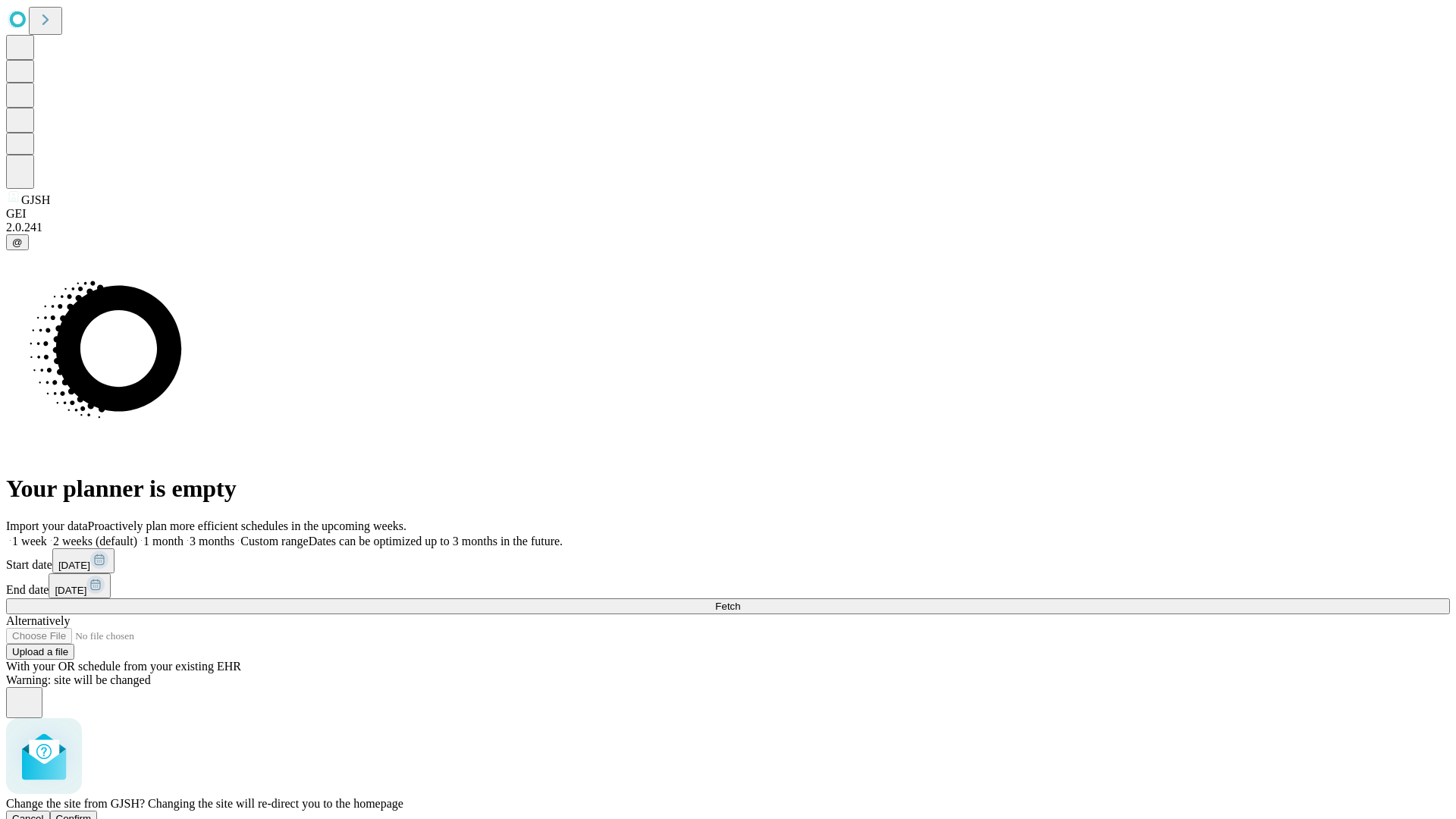
click at [92, 813] on span "Confirm" at bounding box center [74, 818] width 36 height 11
click at [47, 535] on label "1 week" at bounding box center [26, 541] width 41 height 13
click at [740, 601] on span "Fetch" at bounding box center [727, 606] width 25 height 11
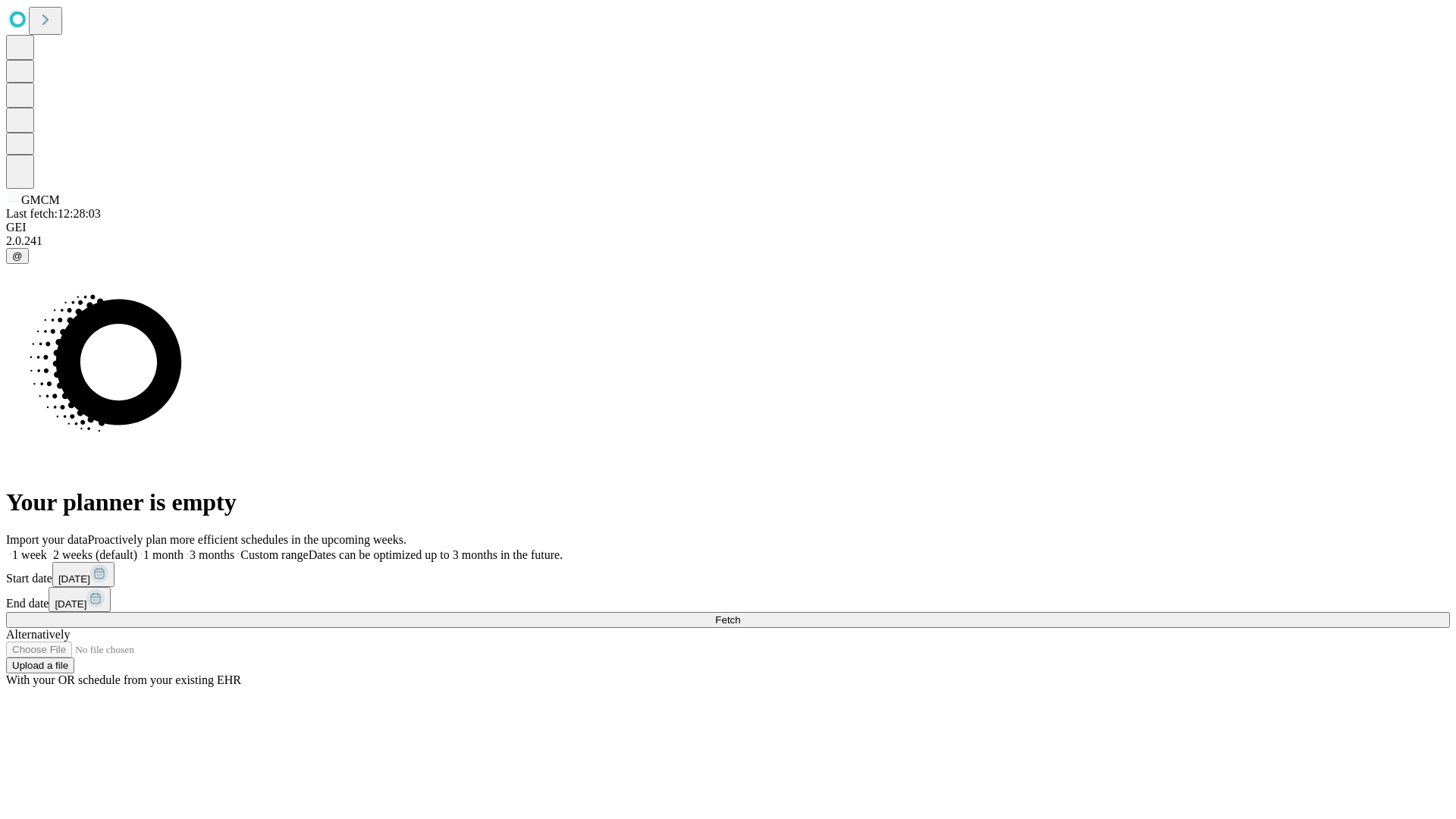
click at [47, 548] on label "1 week" at bounding box center [26, 554] width 41 height 13
click at [740, 614] on span "Fetch" at bounding box center [727, 620] width 25 height 11
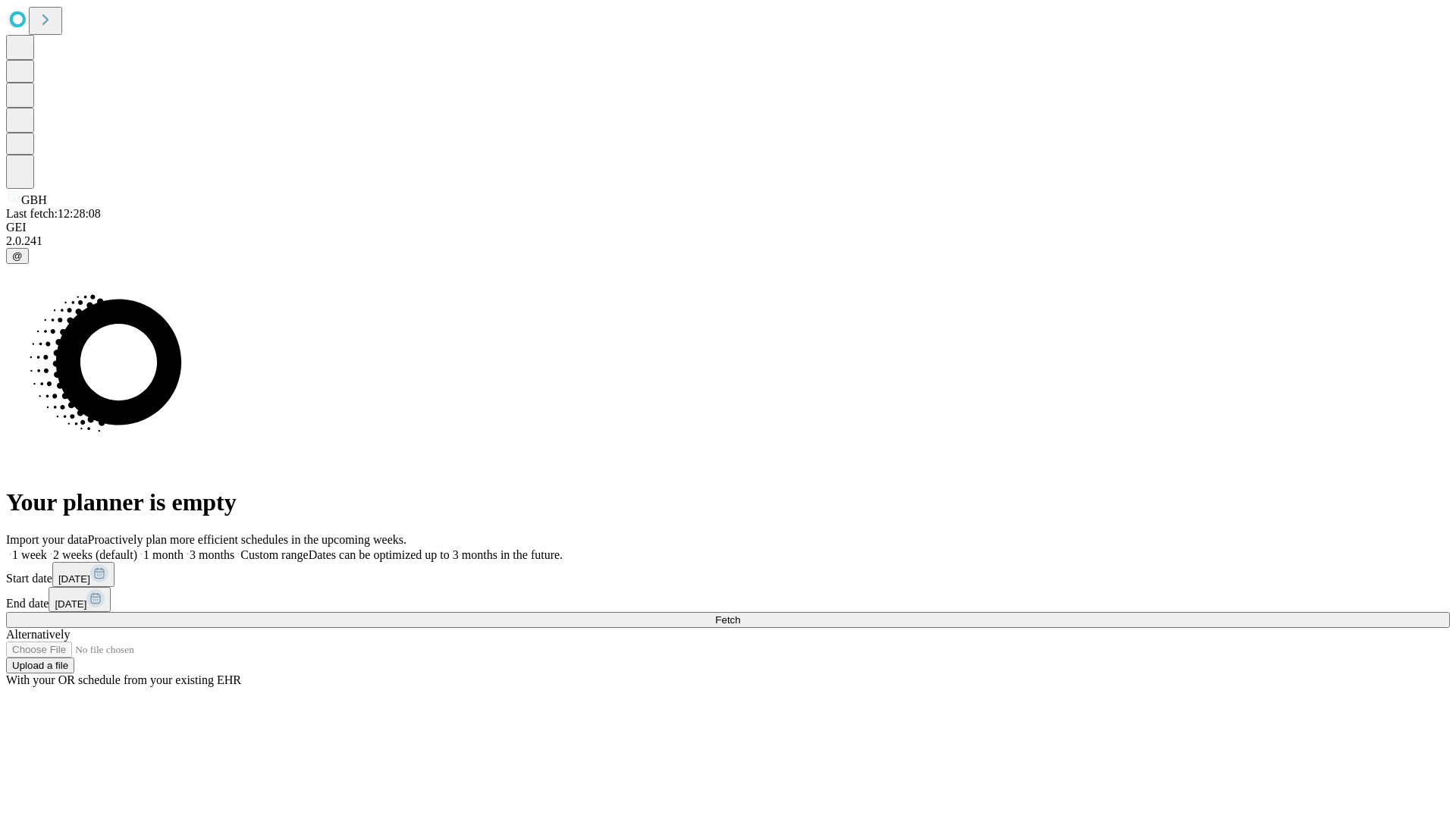
click at [47, 548] on label "1 week" at bounding box center [26, 554] width 41 height 13
click at [740, 614] on span "Fetch" at bounding box center [727, 620] width 25 height 11
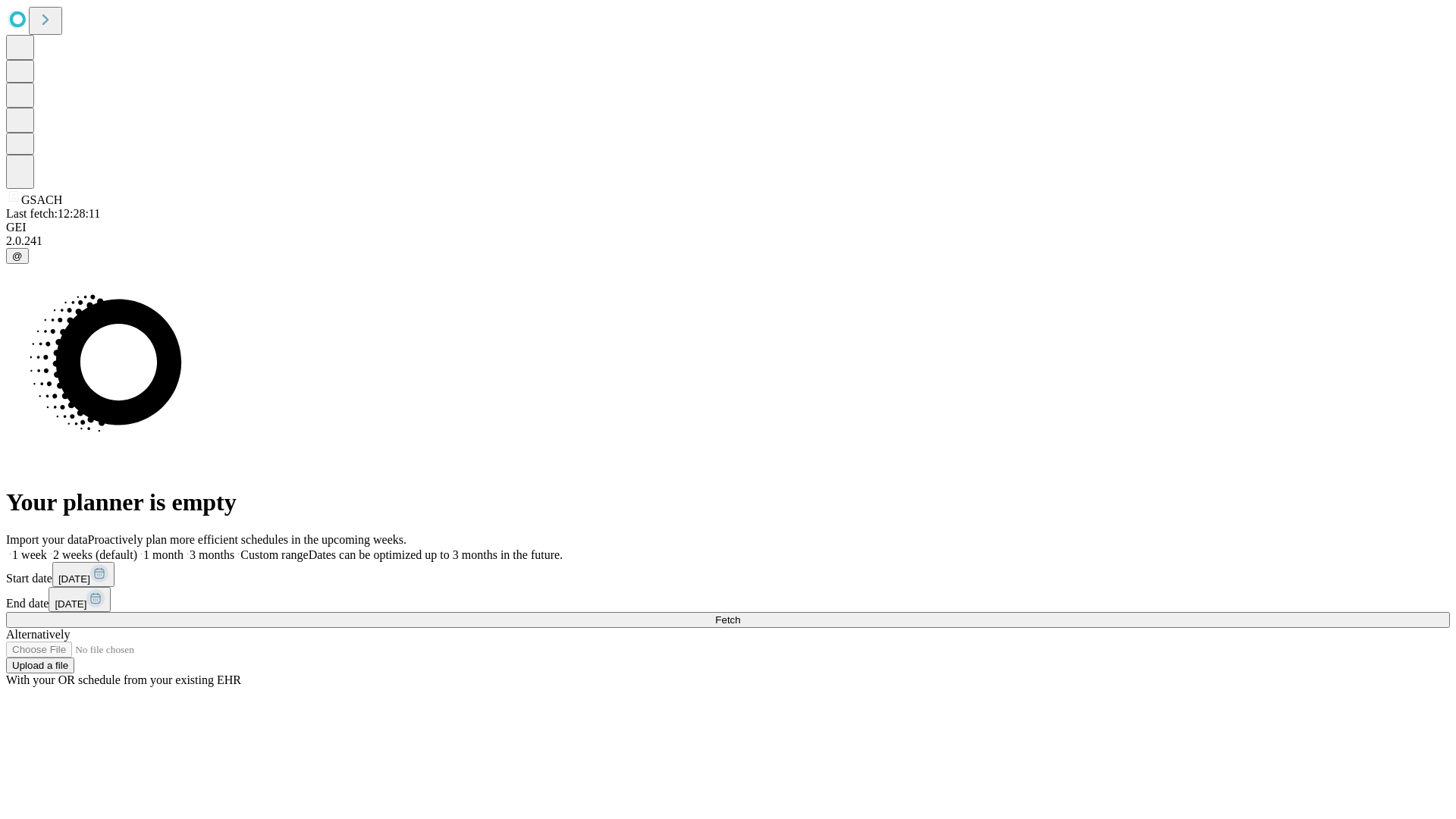
click at [47, 548] on label "1 week" at bounding box center [26, 554] width 41 height 13
click at [740, 614] on span "Fetch" at bounding box center [727, 620] width 25 height 11
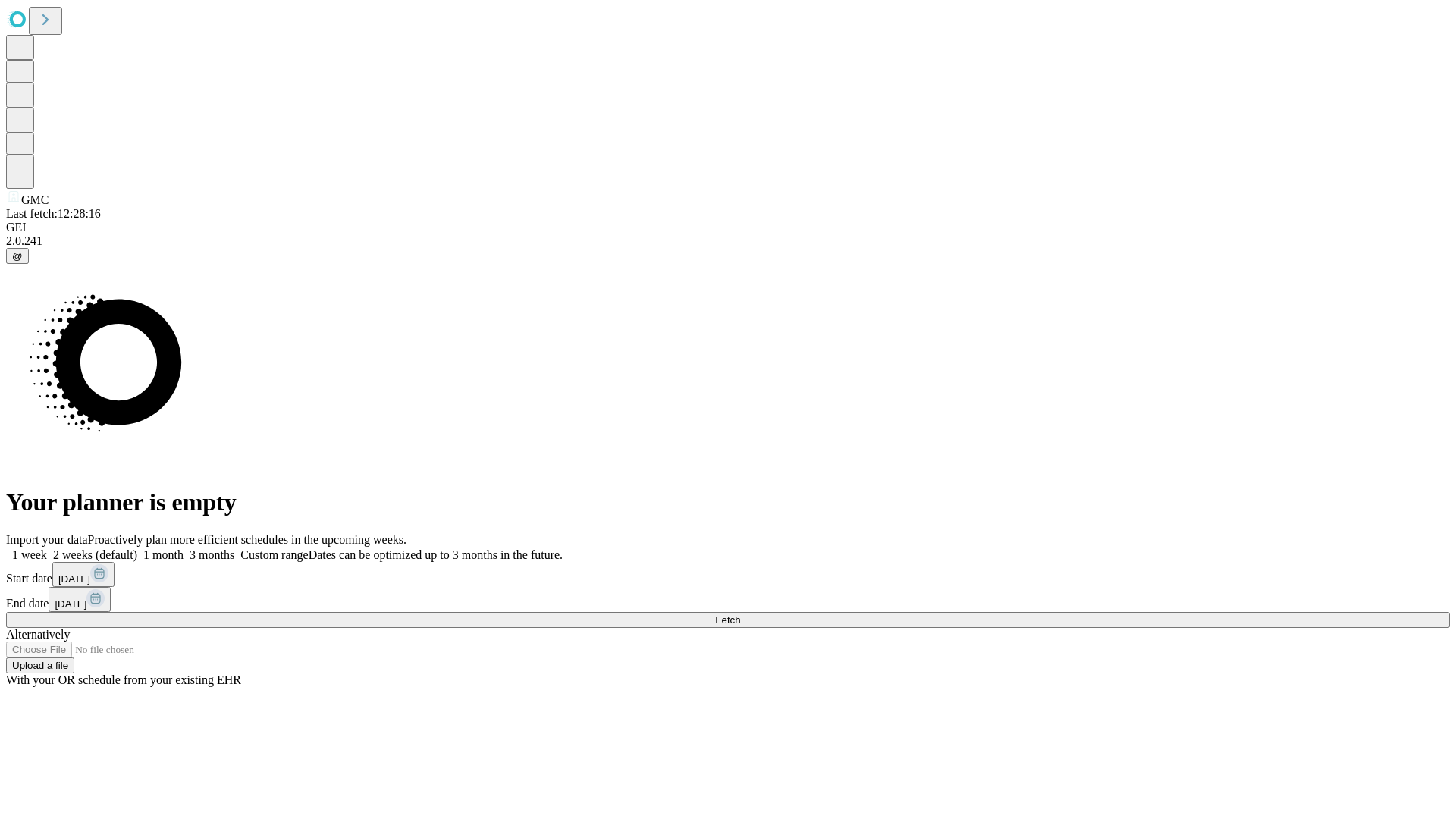
click at [47, 548] on label "1 week" at bounding box center [26, 554] width 41 height 13
click at [740, 614] on span "Fetch" at bounding box center [727, 620] width 25 height 11
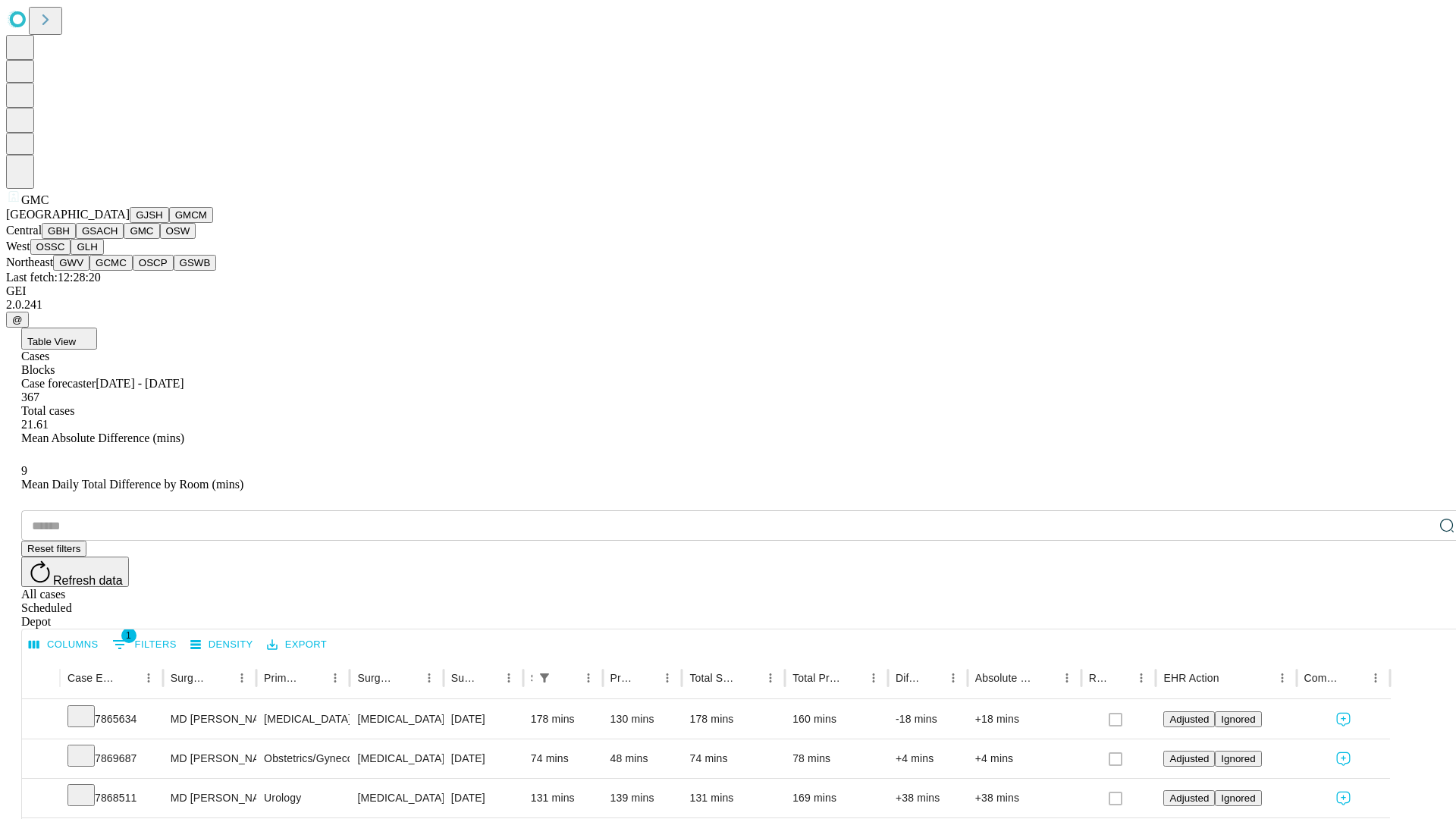
click at [160, 238] on button "OSW" at bounding box center [178, 231] width 36 height 16
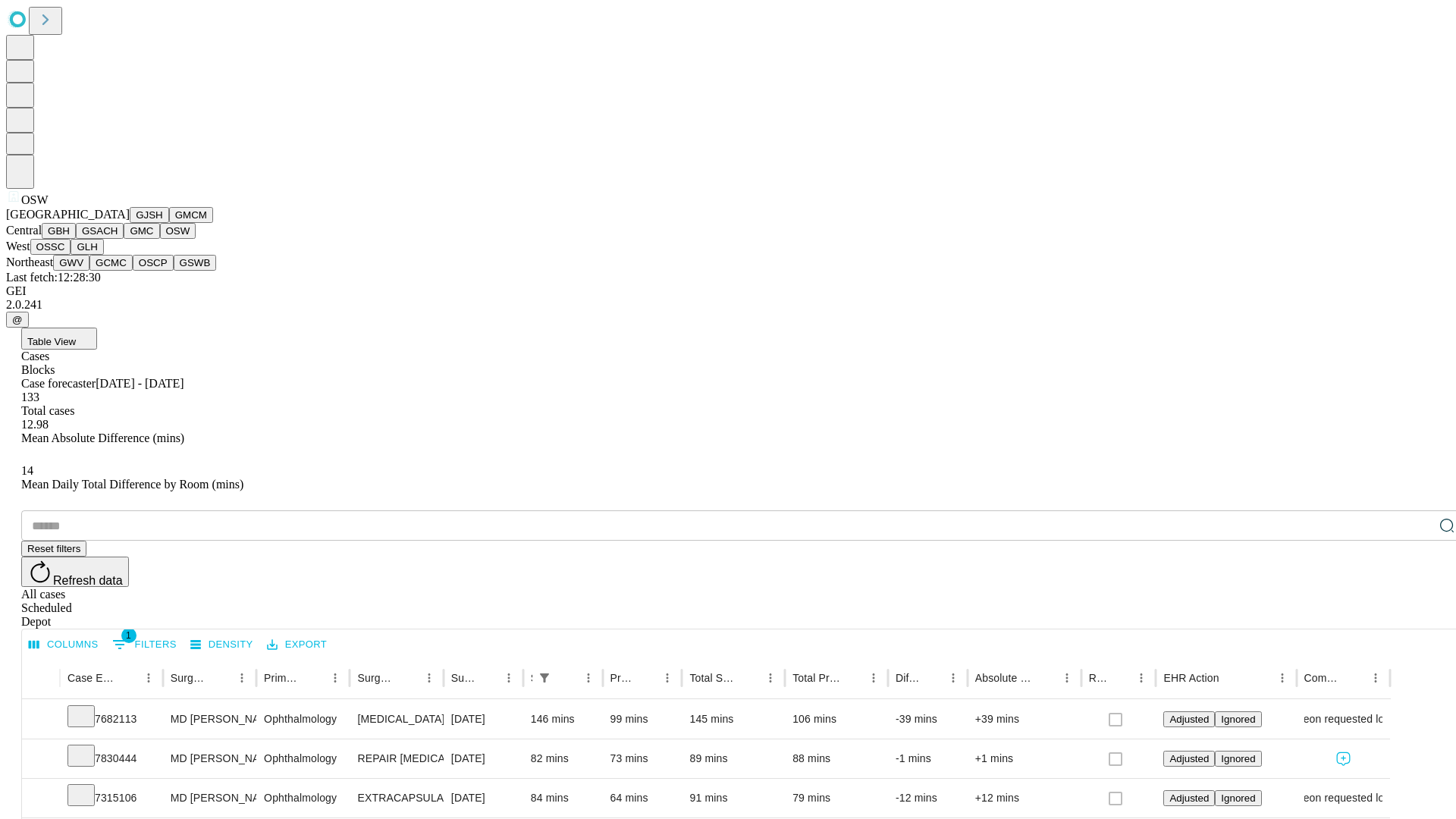
click at [71, 255] on button "OSSC" at bounding box center [51, 246] width 41 height 16
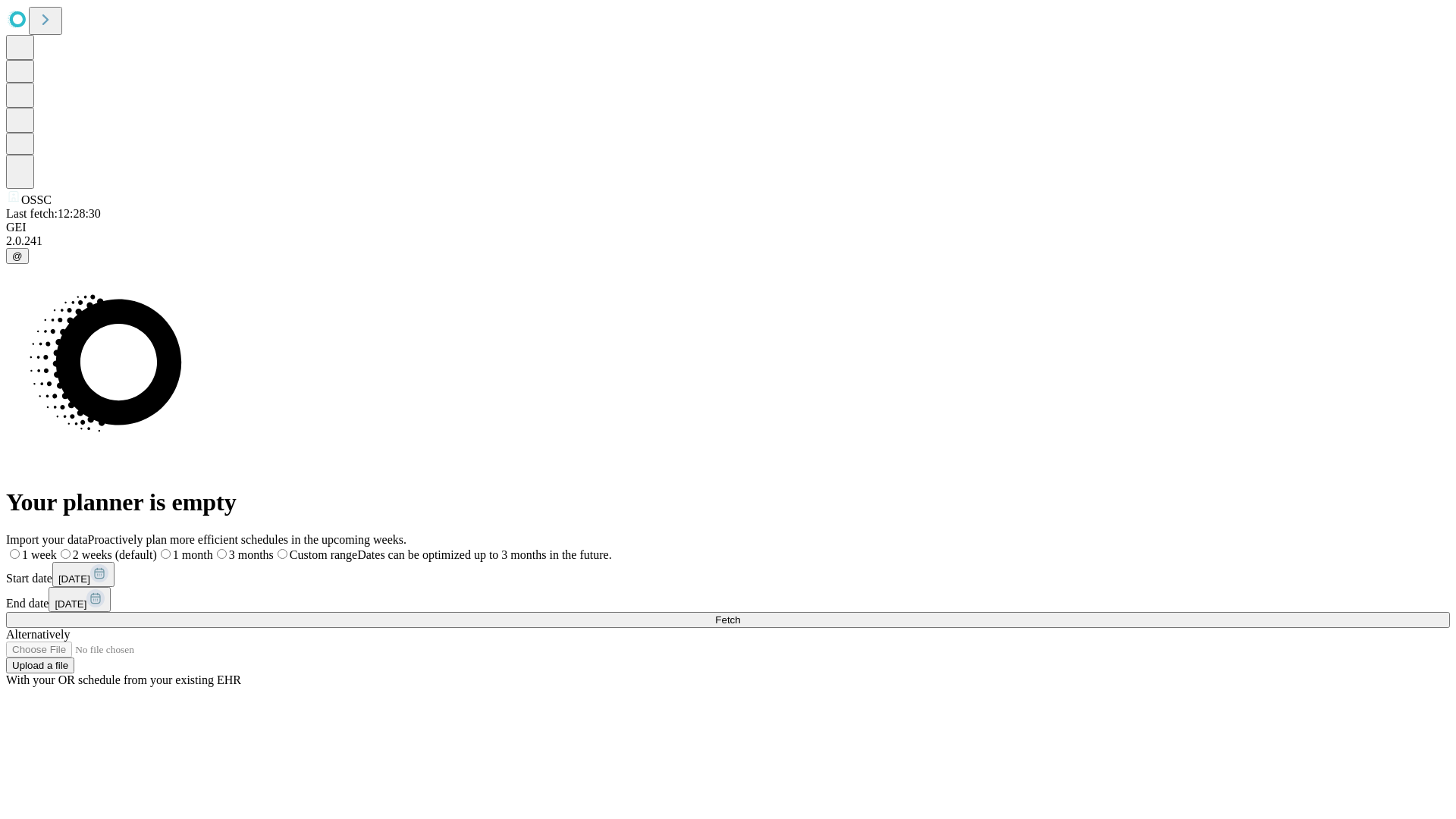
click at [740, 614] on span "Fetch" at bounding box center [727, 620] width 25 height 11
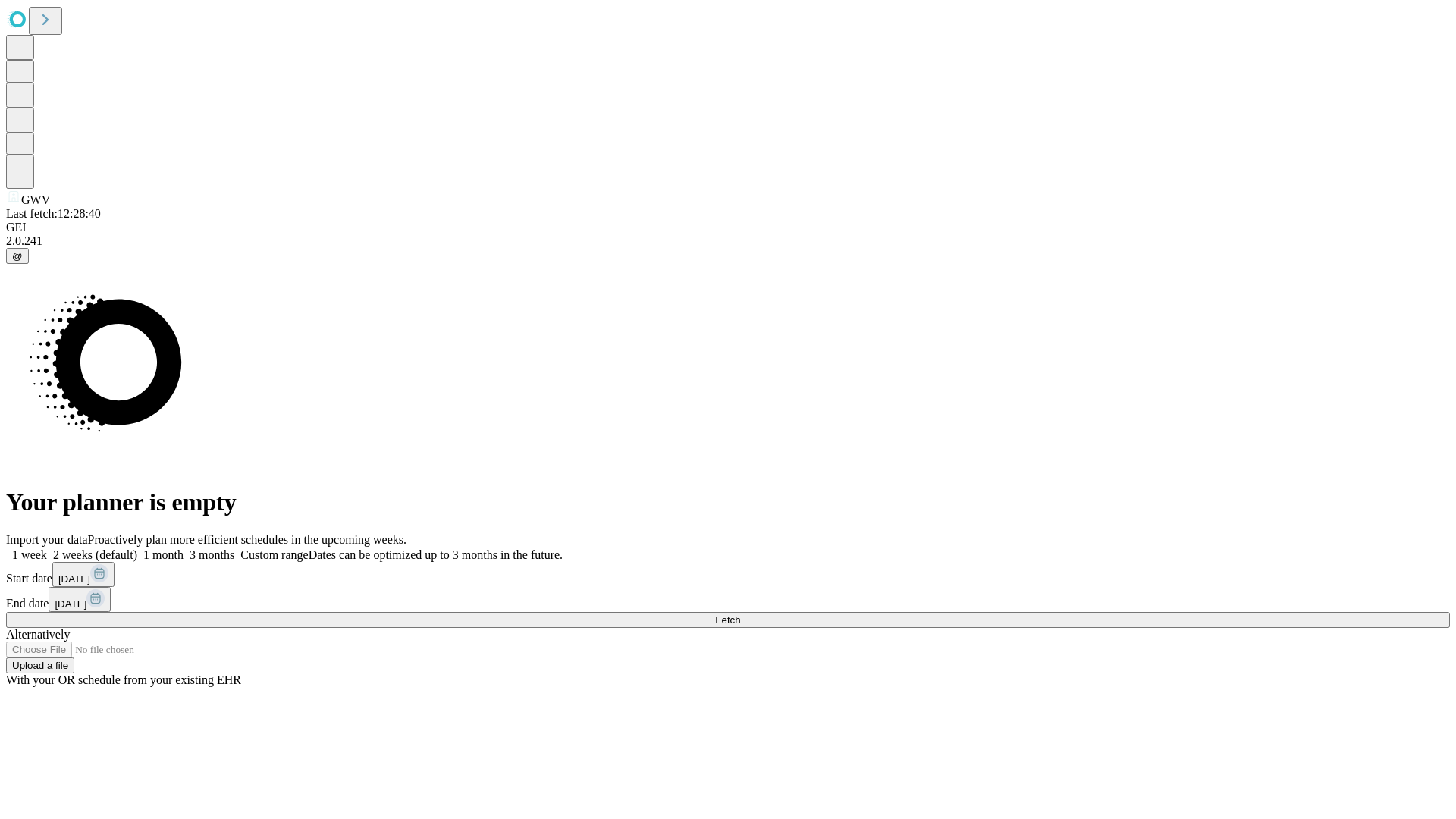
click at [47, 548] on label "1 week" at bounding box center [26, 554] width 41 height 13
click at [740, 614] on span "Fetch" at bounding box center [727, 620] width 25 height 11
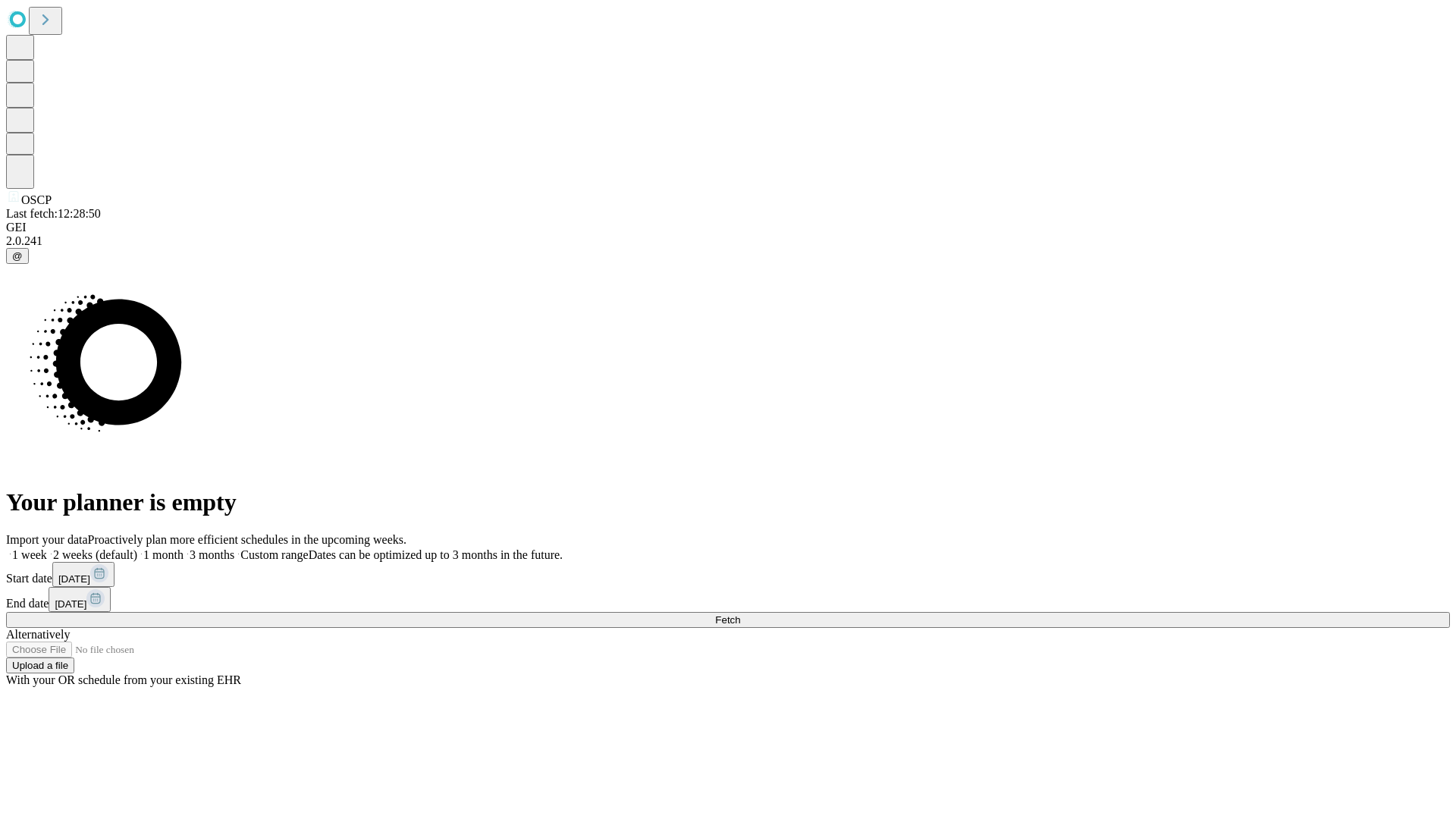
click at [47, 548] on label "1 week" at bounding box center [26, 554] width 41 height 13
click at [740, 614] on span "Fetch" at bounding box center [727, 620] width 25 height 11
